Goal: Book appointment/travel/reservation

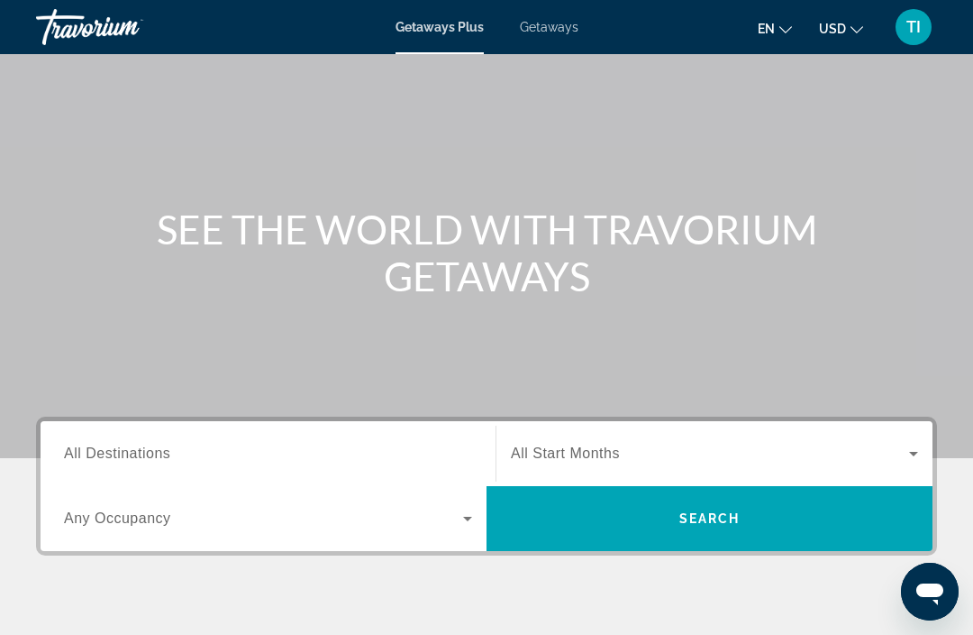
click at [344, 454] on input "Destination All Destinations" at bounding box center [268, 454] width 408 height 22
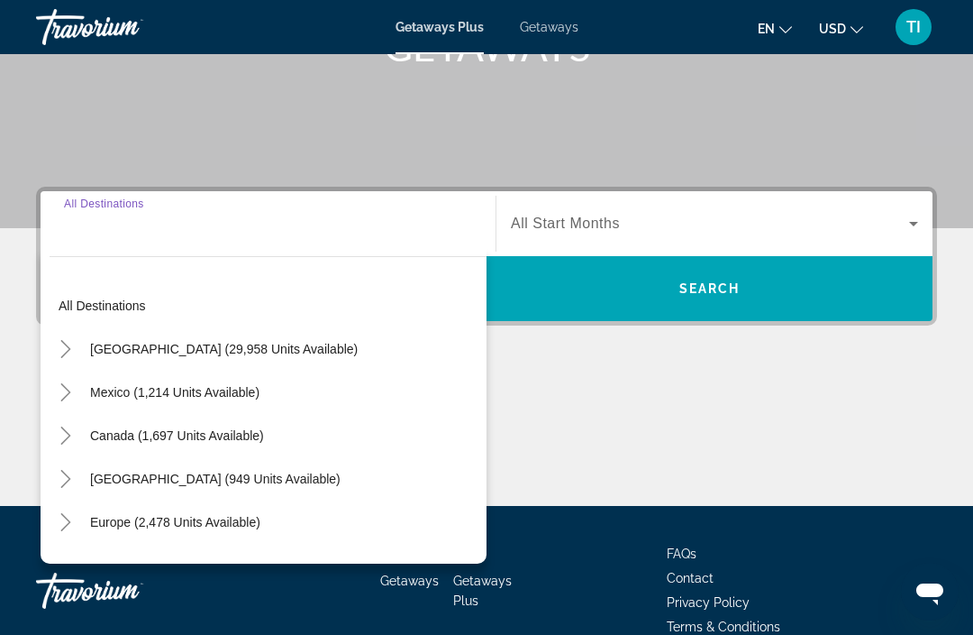
scroll to position [345, 0]
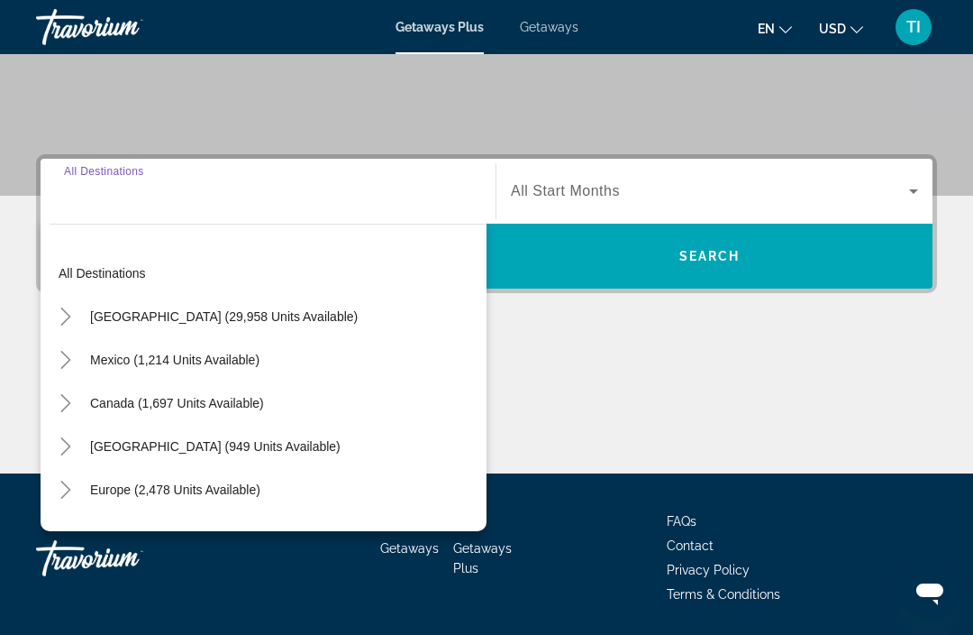
click at [64, 315] on icon "Toggle United States (29,958 units available)" at bounding box center [66, 316] width 18 height 18
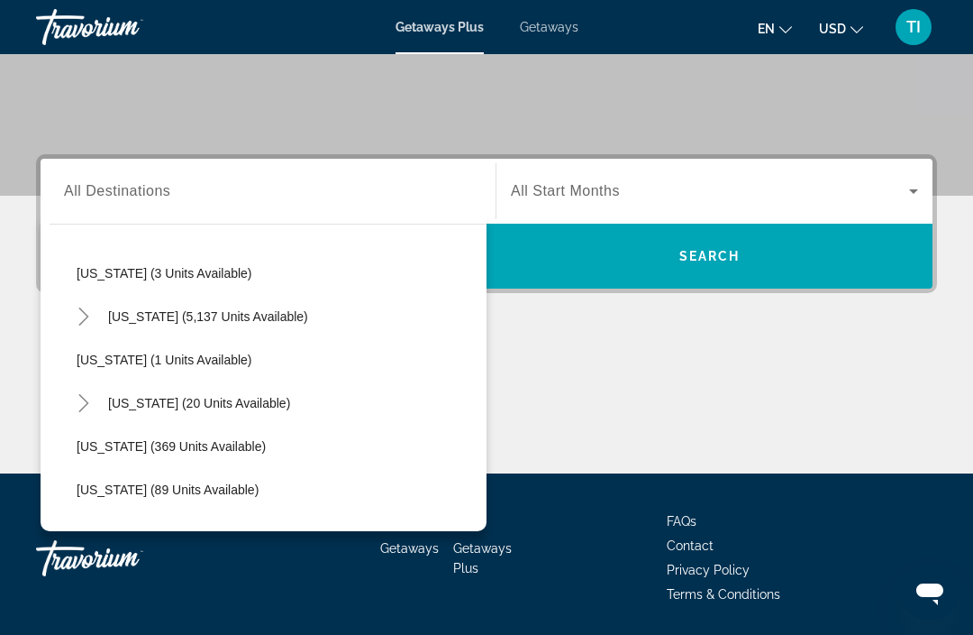
scroll to position [259, 0]
click at [87, 316] on icon "Toggle Florida (5,137 units available)" at bounding box center [83, 317] width 10 height 18
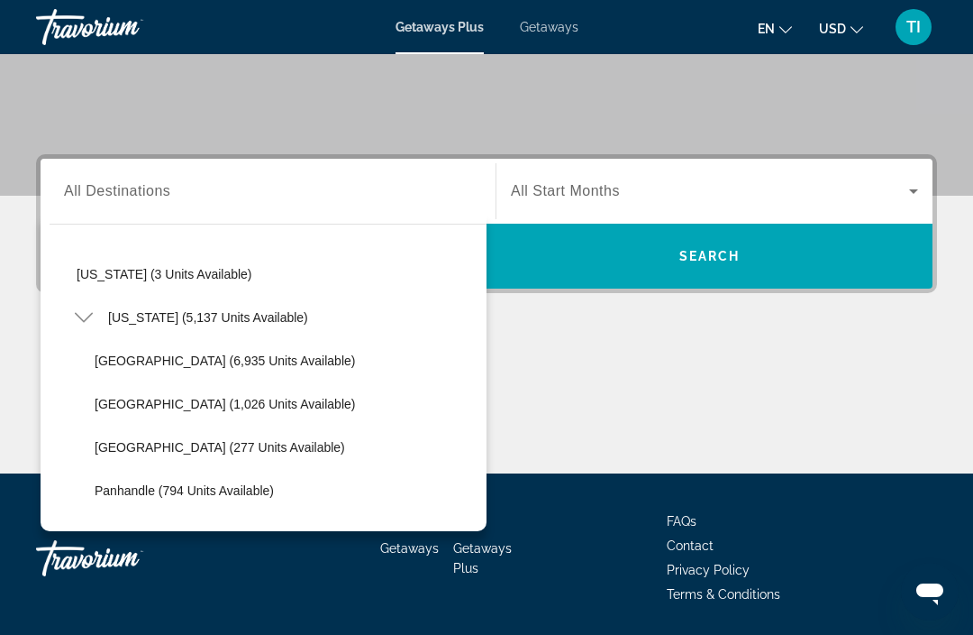
click at [269, 360] on span "[GEOGRAPHIC_DATA] (6,935 units available)" at bounding box center [225, 360] width 260 height 14
type input "**********"
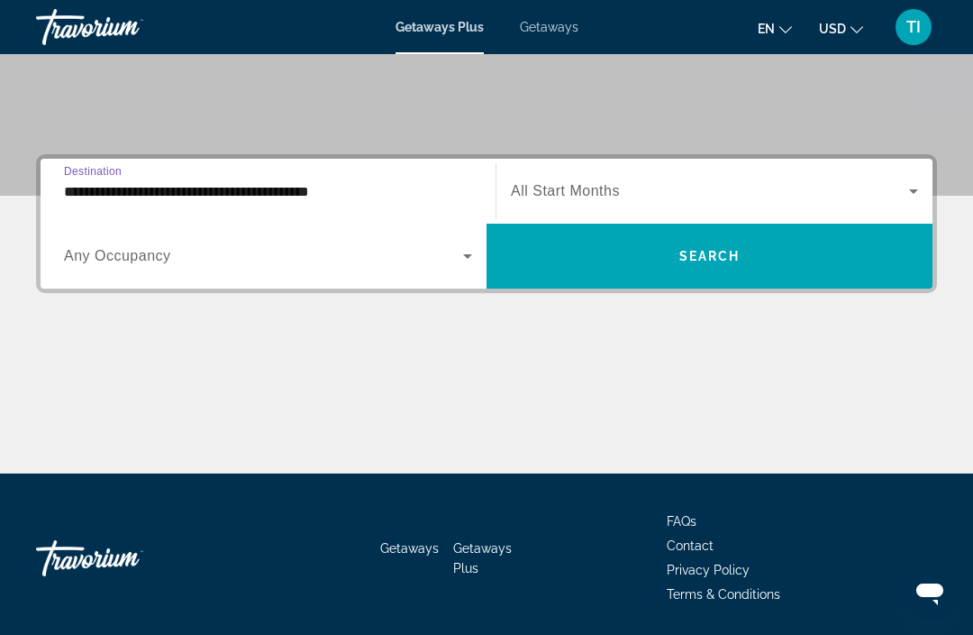
click at [744, 185] on span "Search widget" at bounding box center [710, 191] width 398 height 22
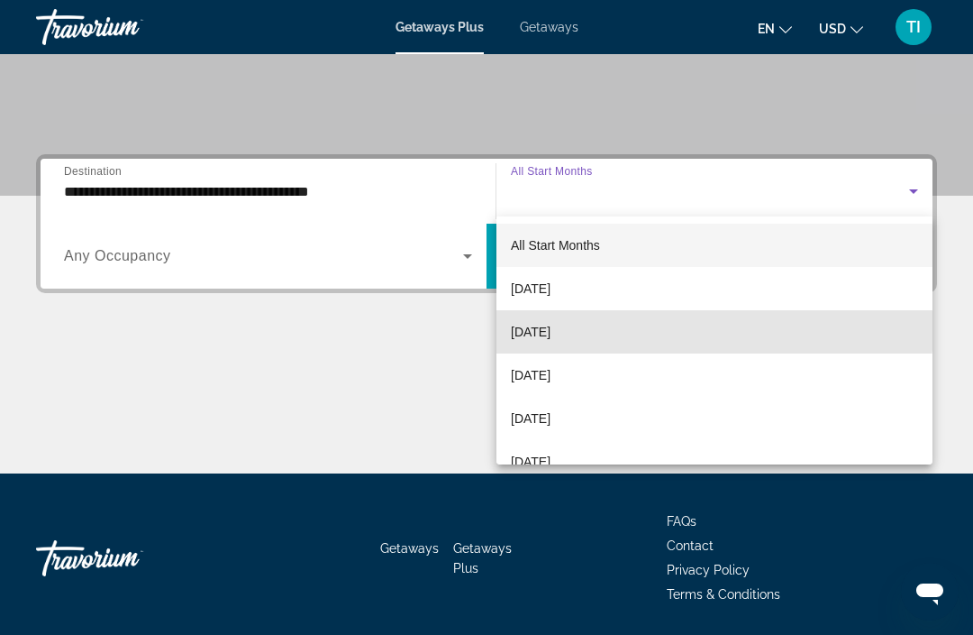
click at [625, 327] on mat-option "[DATE]" at bounding box center [715, 331] width 436 height 43
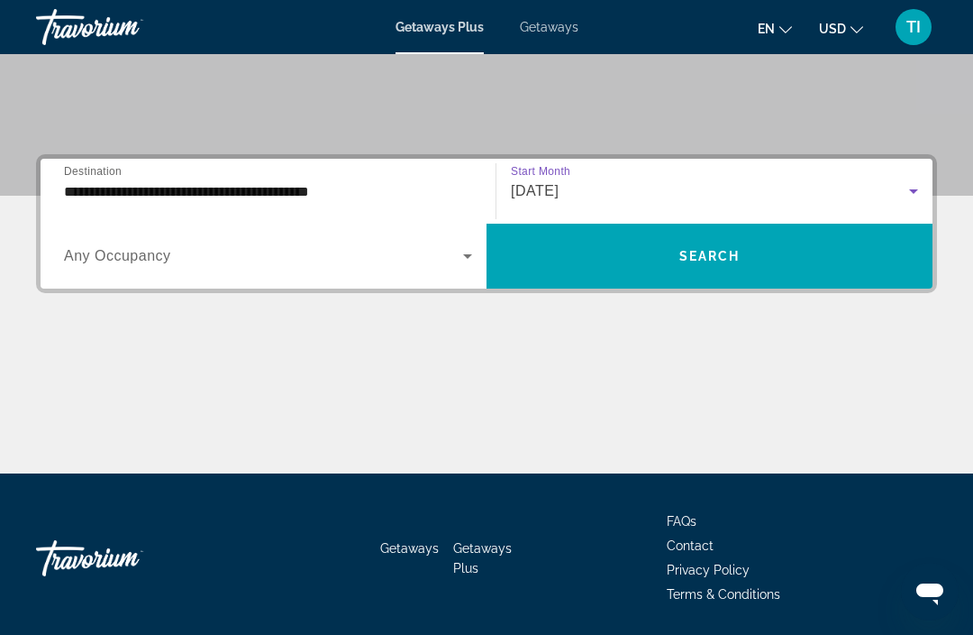
click at [762, 236] on span "Search widget" at bounding box center [710, 255] width 446 height 43
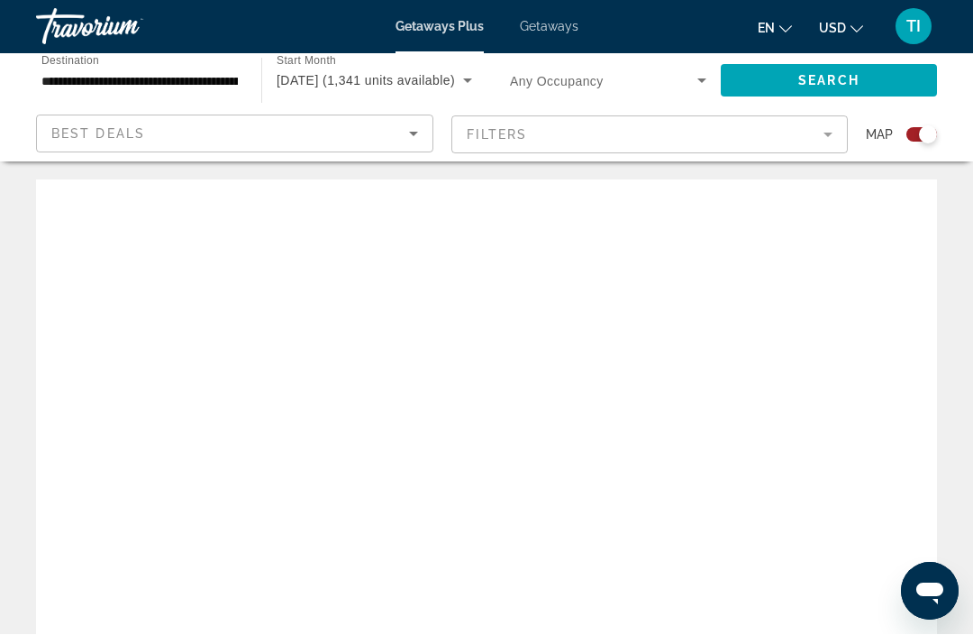
scroll to position [1, 0]
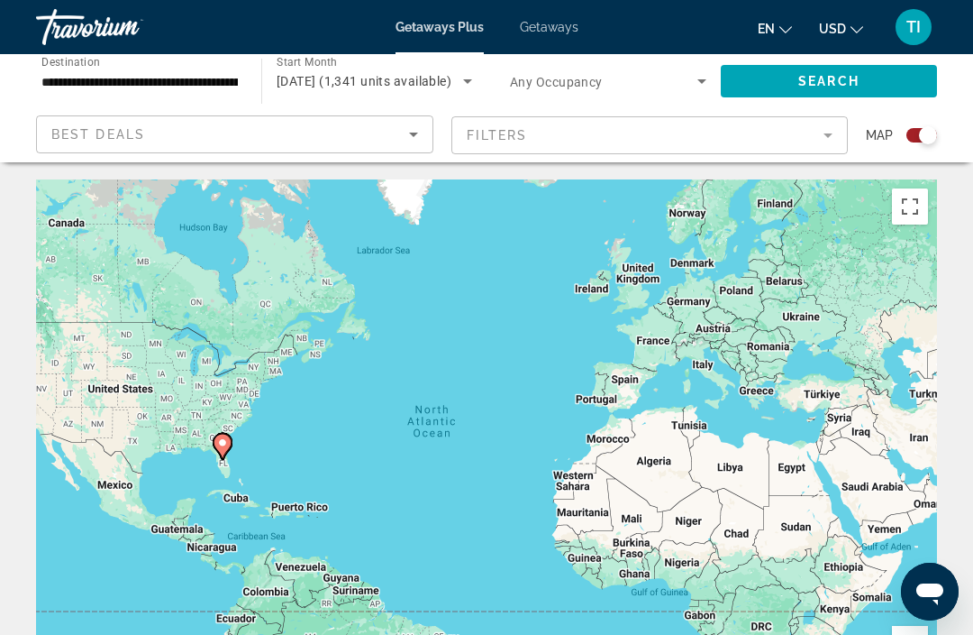
click at [921, 132] on div "Search widget" at bounding box center [928, 135] width 18 height 18
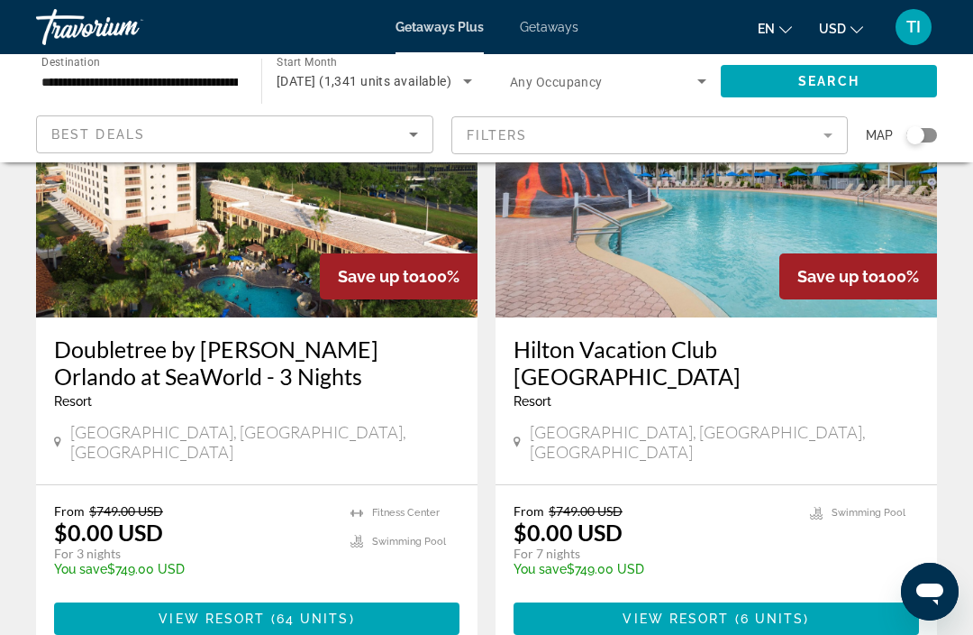
scroll to position [189, 0]
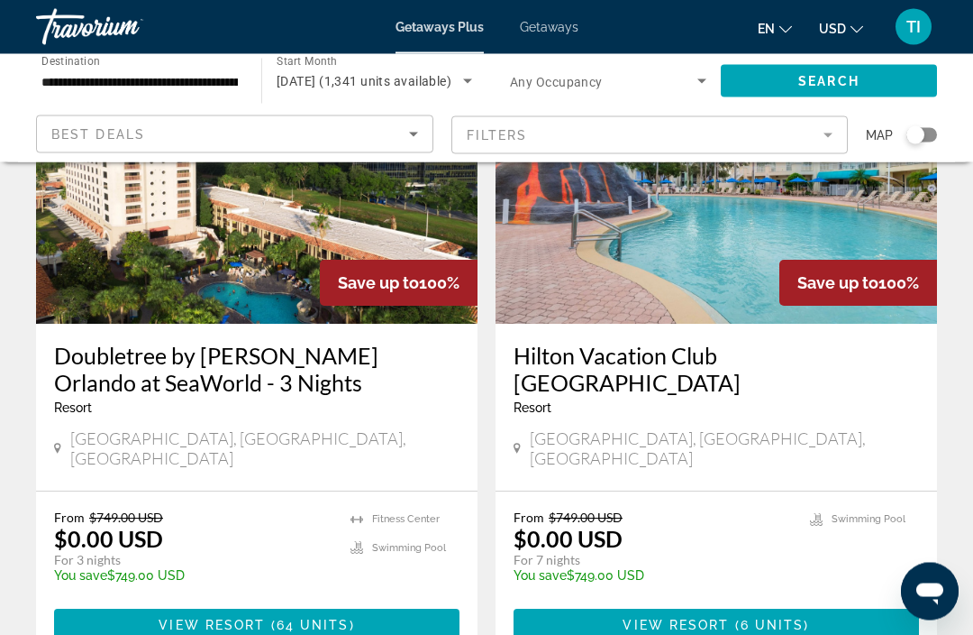
click at [556, 33] on span "Getaways" at bounding box center [549, 27] width 59 height 14
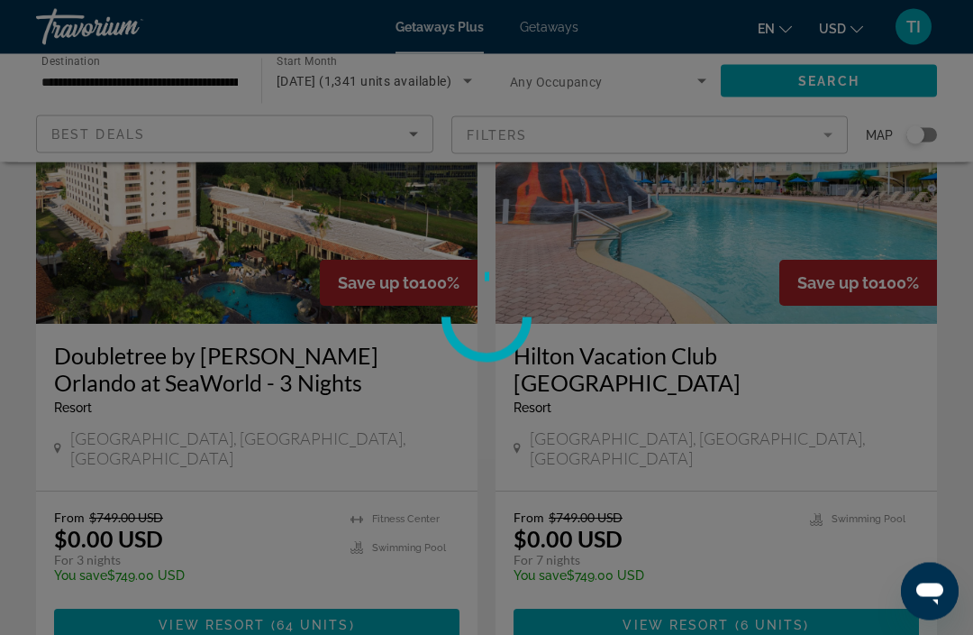
scroll to position [190, 0]
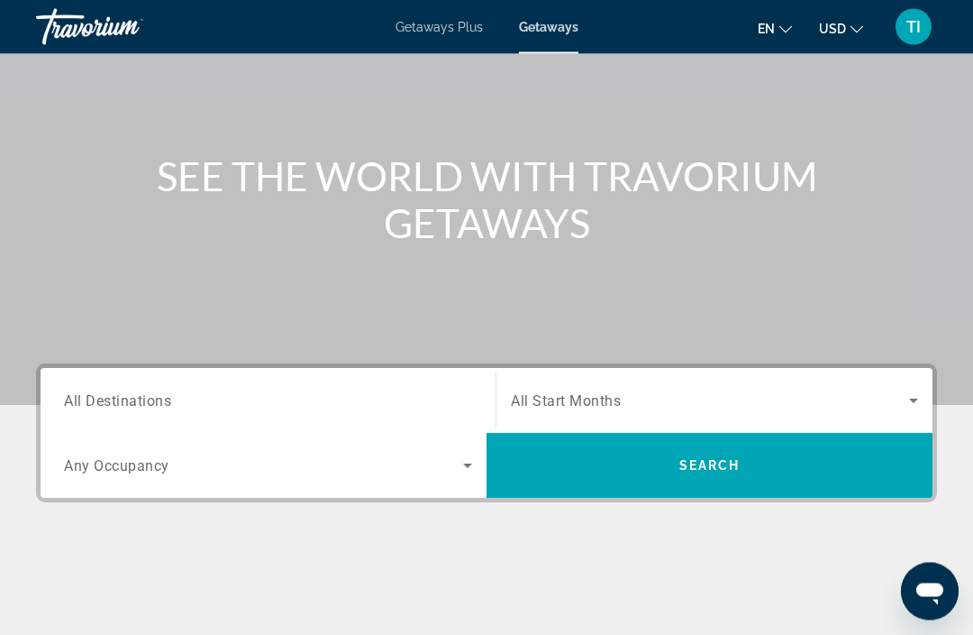
click at [342, 399] on input "Destination All Destinations" at bounding box center [268, 402] width 408 height 22
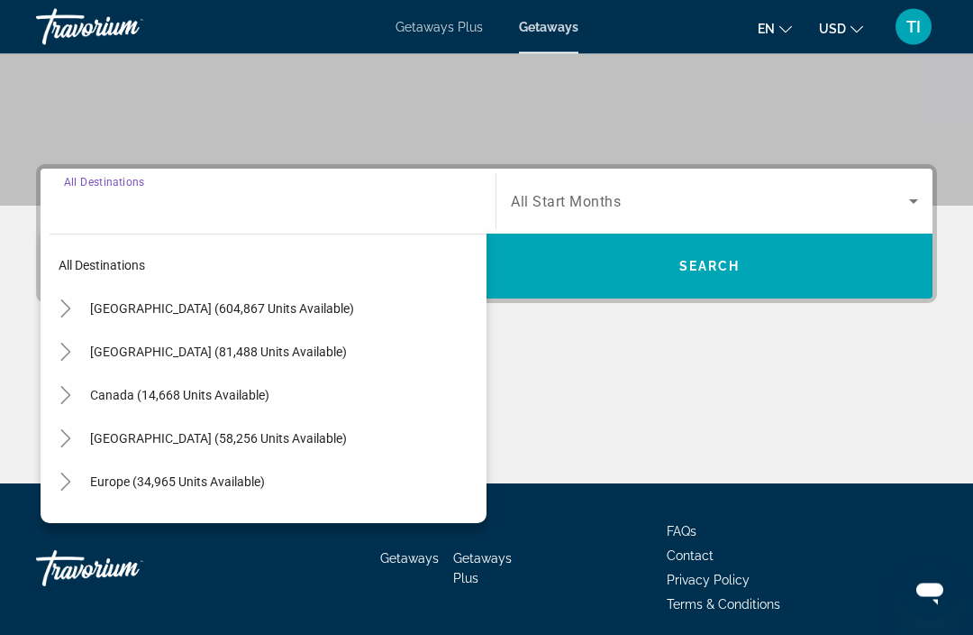
scroll to position [345, 0]
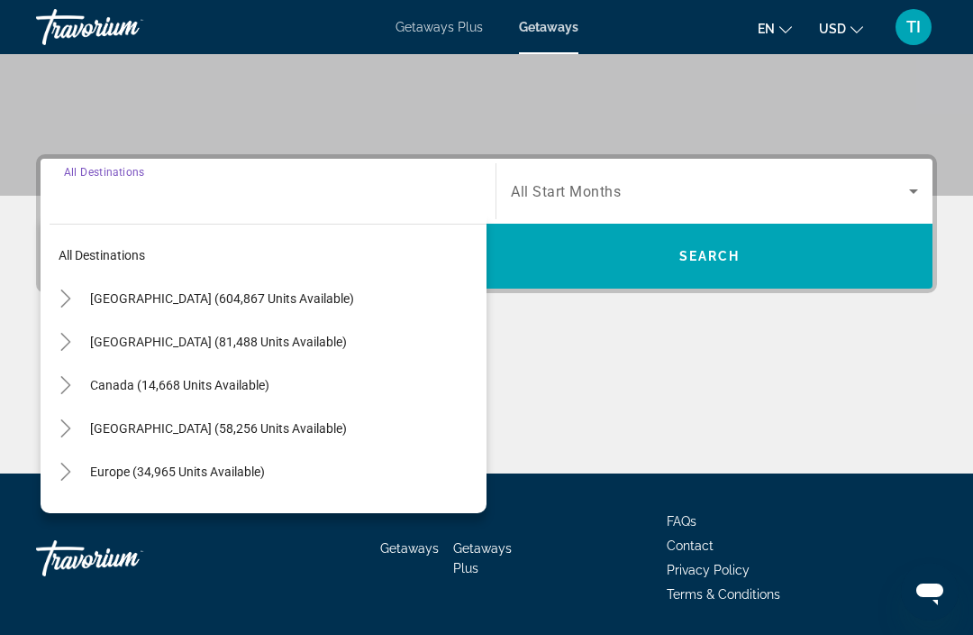
click at [232, 293] on span "[GEOGRAPHIC_DATA] (604,867 units available)" at bounding box center [222, 298] width 264 height 14
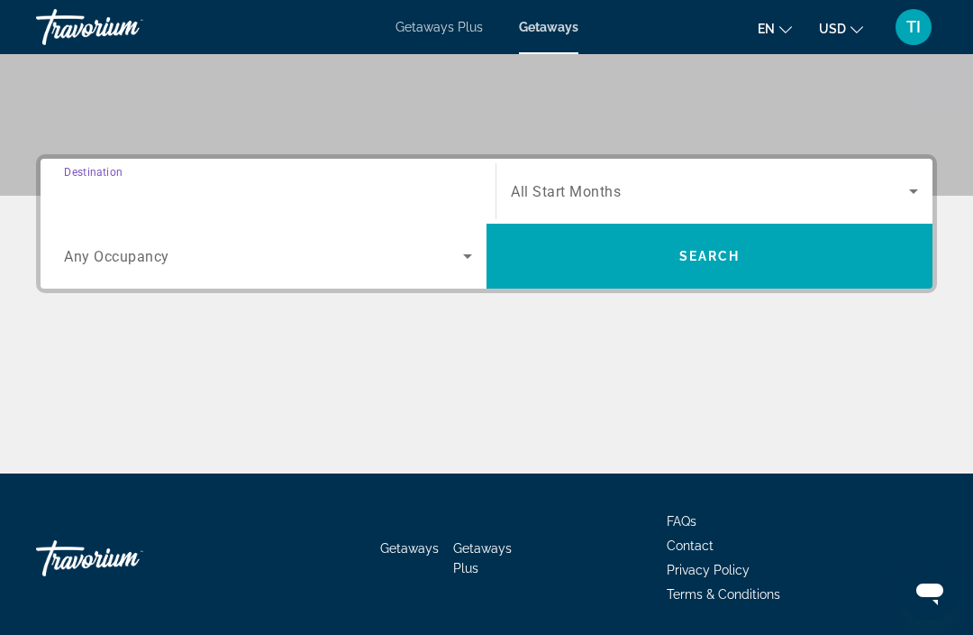
type input "**********"
click at [112, 186] on input "**********" at bounding box center [268, 192] width 408 height 22
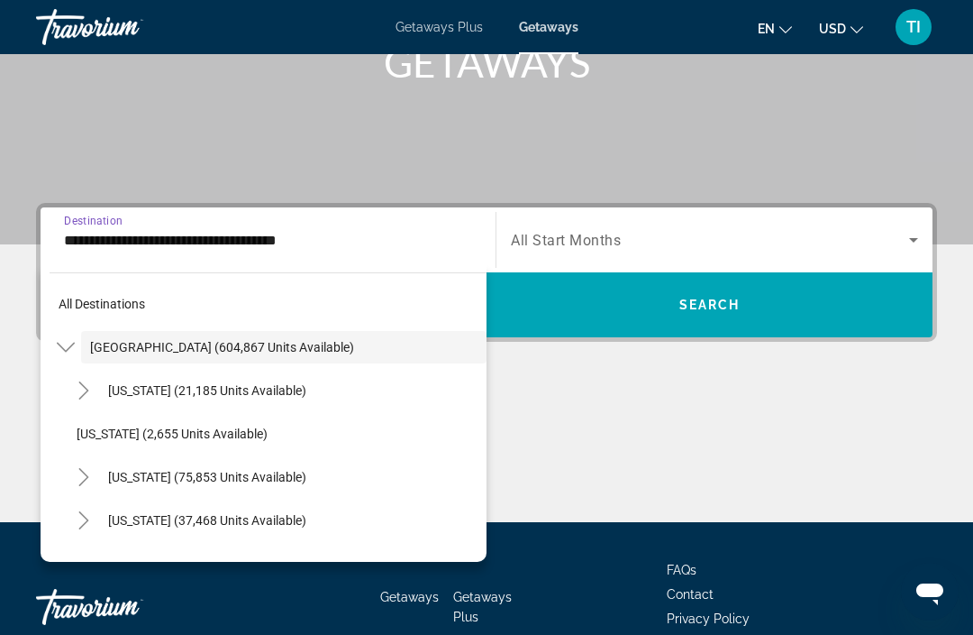
click at [772, 237] on span "Search widget" at bounding box center [710, 240] width 398 height 22
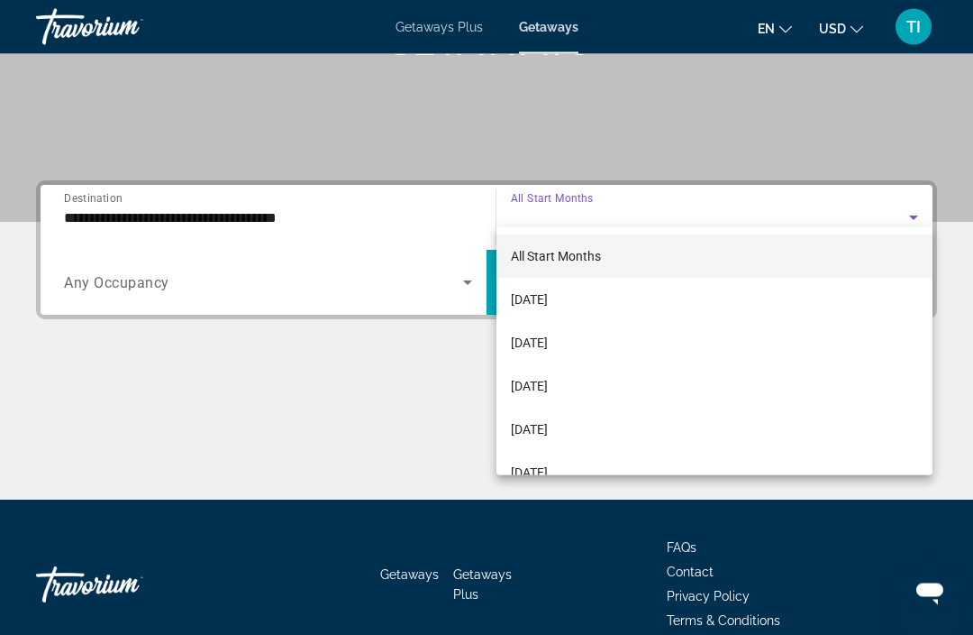
scroll to position [345, 0]
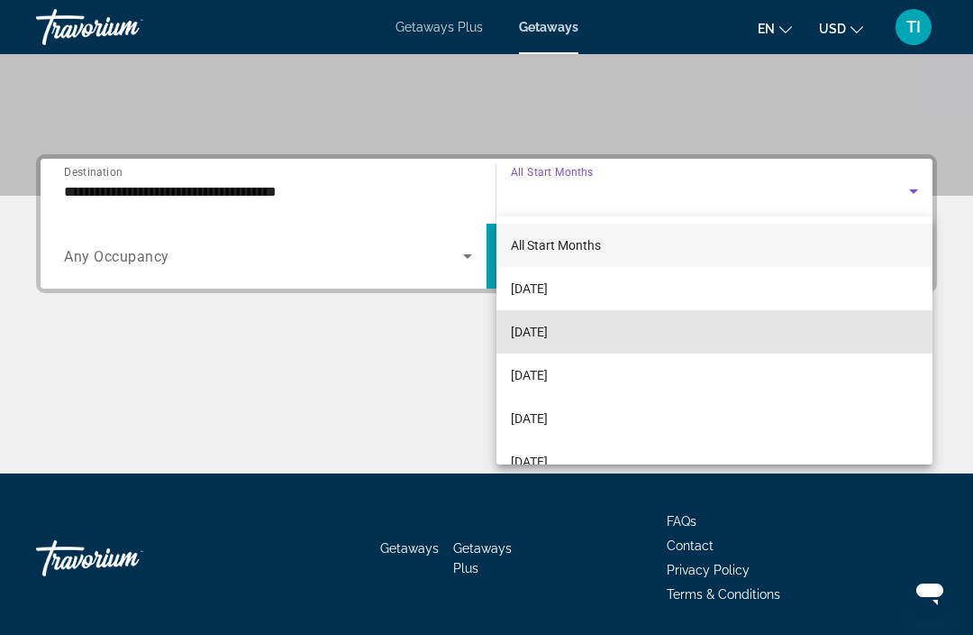
click at [601, 333] on mat-option "[DATE]" at bounding box center [715, 331] width 436 height 43
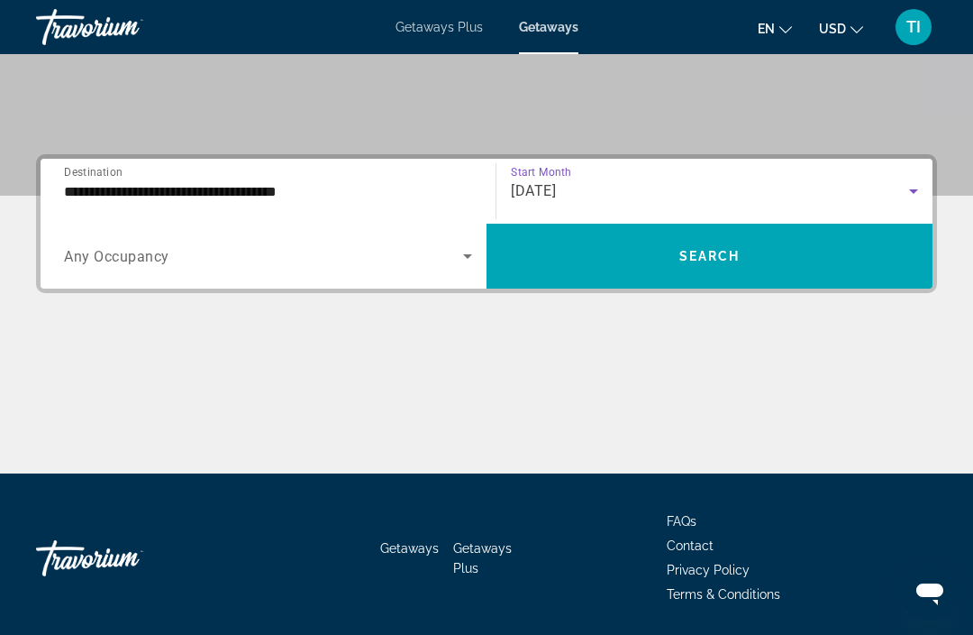
click at [744, 252] on span "Search widget" at bounding box center [710, 255] width 446 height 43
